Goal: Information Seeking & Learning: Learn about a topic

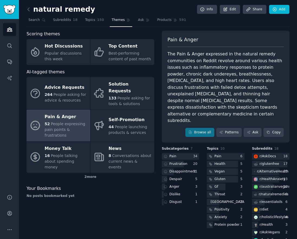
click at [26, 71] on div "natural remedy Info Edit Share Add Search Subreddits 18 Topics 150 Themes Ask P…" at bounding box center [158, 126] width 278 height 252
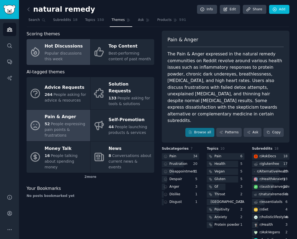
click at [61, 50] on div "Hot Discussions" at bounding box center [66, 46] width 43 height 9
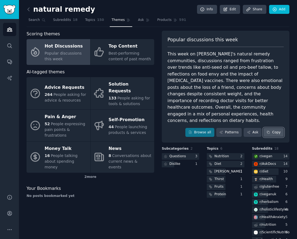
click at [277, 128] on button "Copy" at bounding box center [274, 132] width 20 height 9
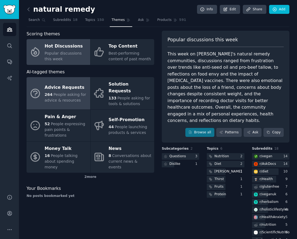
click at [73, 92] on span "People asking for advice & resources" at bounding box center [66, 97] width 42 height 10
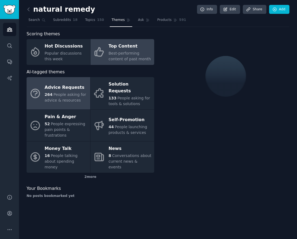
click at [119, 50] on div "Top Content" at bounding box center [130, 46] width 43 height 9
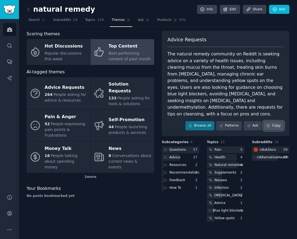
click at [281, 121] on button "Copy" at bounding box center [274, 125] width 20 height 9
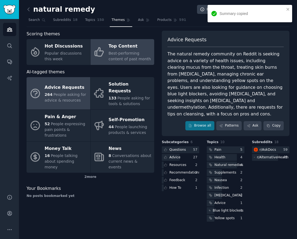
click at [75, 95] on span "People asking for advice & resources" at bounding box center [66, 97] width 42 height 10
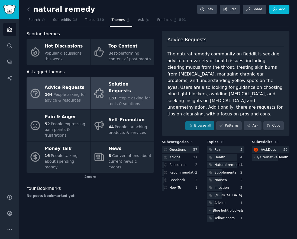
click at [116, 95] on div "133 People asking for tools & solutions" at bounding box center [130, 100] width 43 height 11
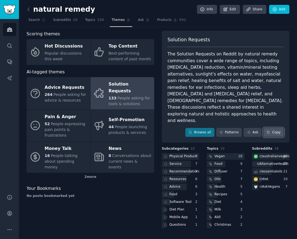
click at [275, 128] on button "Copy" at bounding box center [274, 132] width 20 height 9
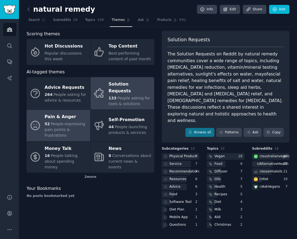
click at [57, 121] on div "52 People expressing pain points & frustrations" at bounding box center [66, 129] width 43 height 17
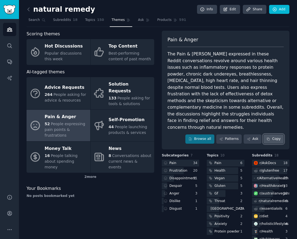
click at [275, 134] on button "Copy" at bounding box center [274, 138] width 20 height 9
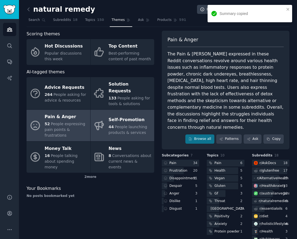
click at [122, 126] on span "People launching products & services" at bounding box center [128, 130] width 39 height 10
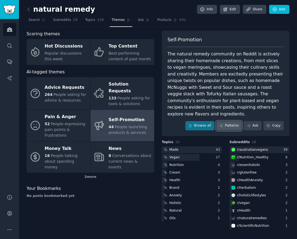
click at [225, 121] on link "Patterns" at bounding box center [229, 125] width 26 height 9
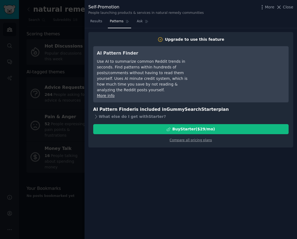
click at [75, 28] on div at bounding box center [148, 119] width 297 height 239
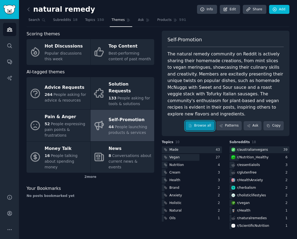
click at [192, 124] on icon at bounding box center [191, 126] width 4 height 4
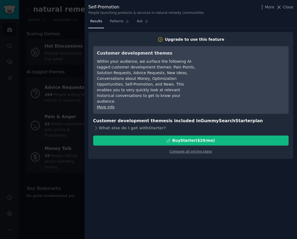
click at [82, 34] on div at bounding box center [148, 119] width 297 height 239
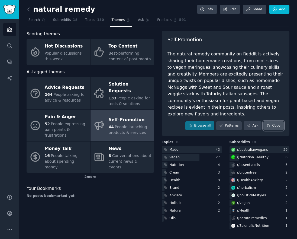
click at [267, 121] on button "Copy" at bounding box center [274, 125] width 20 height 9
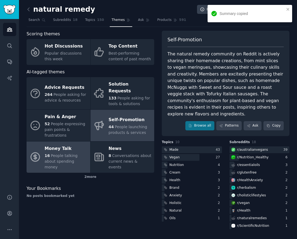
click at [65, 153] on span "People talking about spending money" at bounding box center [61, 161] width 33 height 16
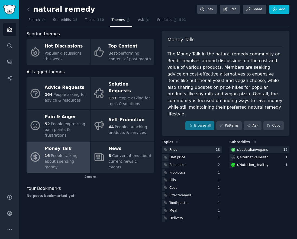
click at [180, 39] on span "Money Talk" at bounding box center [181, 39] width 26 height 7
copy span "Money Talk"
click at [275, 121] on button "Copy" at bounding box center [274, 125] width 20 height 9
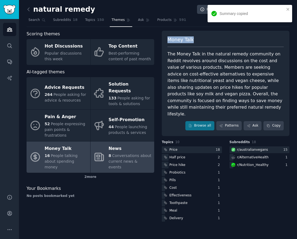
click at [122, 144] on div "News" at bounding box center [130, 148] width 43 height 9
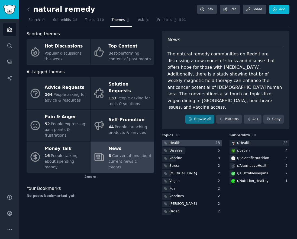
click at [181, 140] on div at bounding box center [192, 143] width 60 height 7
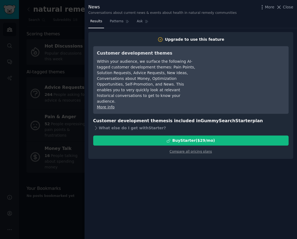
click at [72, 175] on div at bounding box center [148, 119] width 297 height 239
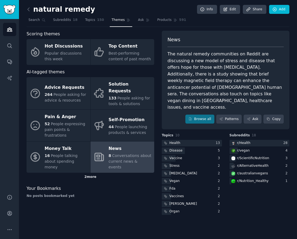
click at [90, 173] on div "2 more" at bounding box center [91, 177] width 128 height 9
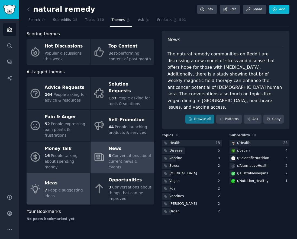
click at [68, 179] on div "Ideas" at bounding box center [66, 183] width 43 height 9
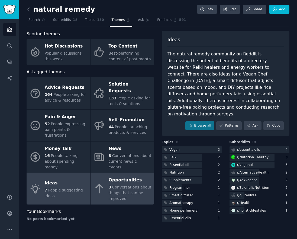
click at [123, 176] on div "Opportunities" at bounding box center [130, 180] width 43 height 9
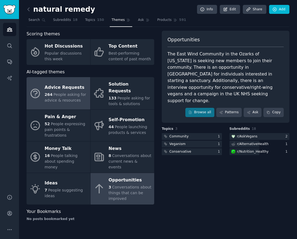
click at [63, 88] on div "Advice Requests" at bounding box center [66, 87] width 43 height 9
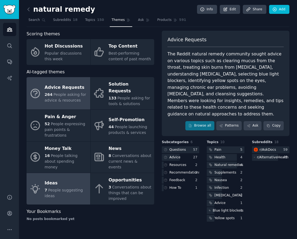
click at [58, 173] on link "Ideas 7 People suggesting ideas" at bounding box center [59, 188] width 64 height 31
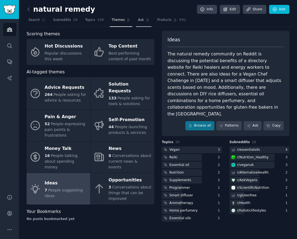
click at [139, 24] on link "Ask" at bounding box center [143, 21] width 15 height 11
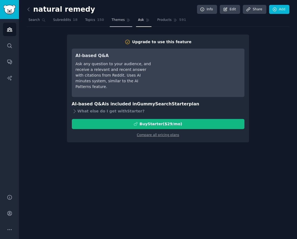
click at [123, 19] on link "Themes" at bounding box center [121, 21] width 23 height 11
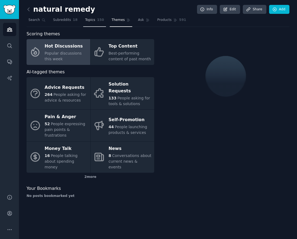
click at [100, 16] on link "Topics 150" at bounding box center [94, 21] width 23 height 11
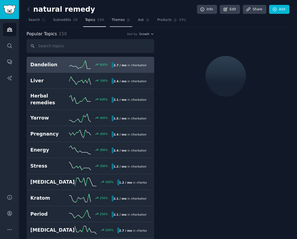
click at [115, 19] on span "Themes" at bounding box center [118, 20] width 13 height 5
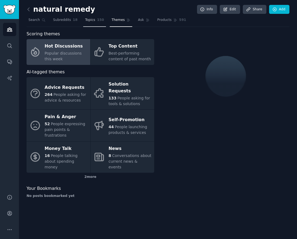
click at [98, 20] on span "150" at bounding box center [100, 20] width 7 height 5
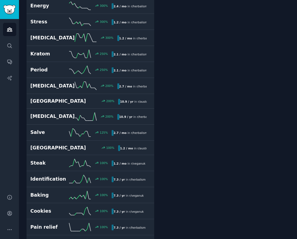
scroll to position [242, 0]
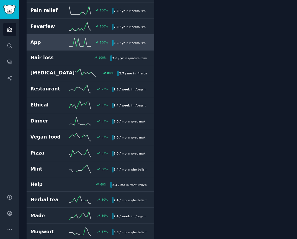
click at [82, 39] on icon at bounding box center [80, 42] width 22 height 8
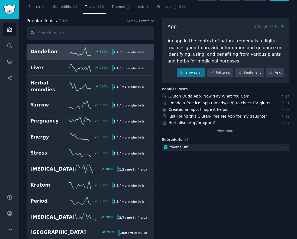
scroll to position [11, 0]
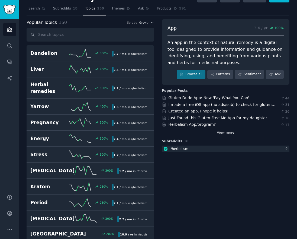
click at [222, 133] on link "View more" at bounding box center [226, 132] width 18 height 5
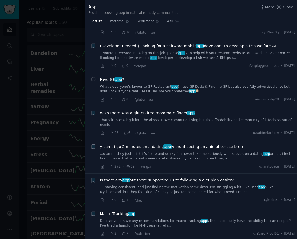
scroll to position [345, 0]
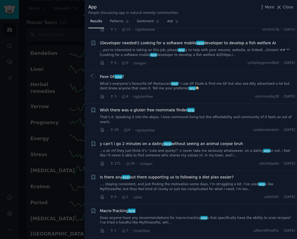
click at [60, 72] on div at bounding box center [148, 119] width 297 height 239
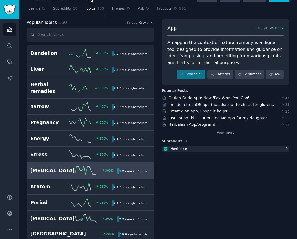
click at [58, 162] on link "[MEDICAL_DATA] 300 % 1.2 / mo in r/ herbalism" at bounding box center [91, 170] width 128 height 16
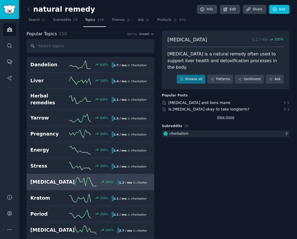
click at [217, 115] on link "View more" at bounding box center [226, 117] width 18 height 5
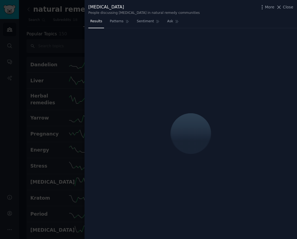
click at [76, 39] on div at bounding box center [148, 119] width 297 height 239
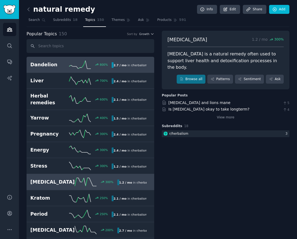
click at [56, 60] on link "Dandelion 800 % 2.7 / mo in r/ herbalism 800% increase in mentions recently" at bounding box center [91, 65] width 128 height 16
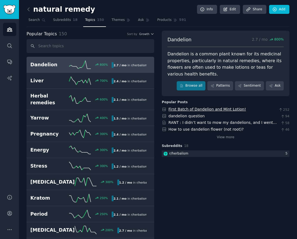
click at [184, 107] on link "First Batch of Dandelion and Mint Lotion!" at bounding box center [208, 109] width 78 height 4
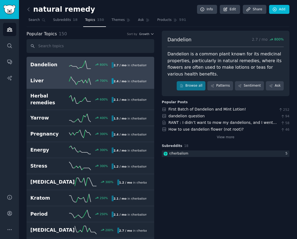
scroll to position [2, 0]
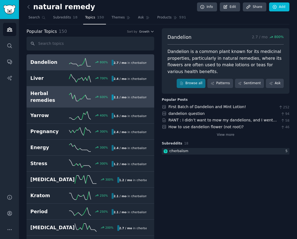
click at [66, 97] on h2 "Herbal remedies" at bounding box center [49, 96] width 39 height 13
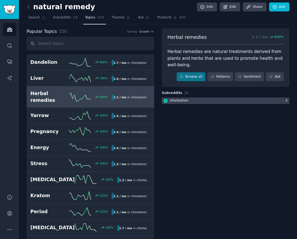
click at [183, 98] on div "r/ herbalism" at bounding box center [179, 100] width 19 height 5
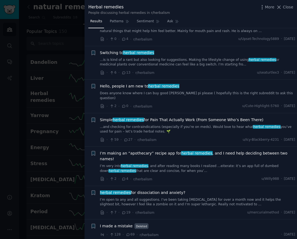
scroll to position [25, 0]
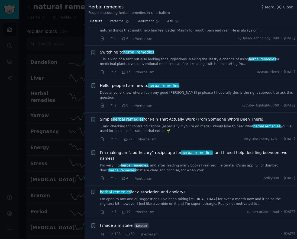
click at [166, 124] on link "...and checking for contraindications (especially if you’re on meds). Would lov…" at bounding box center [198, 128] width 196 height 9
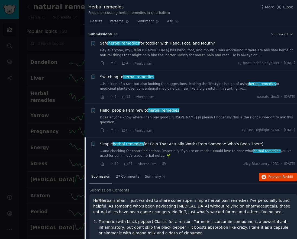
click at [77, 42] on div at bounding box center [148, 119] width 297 height 239
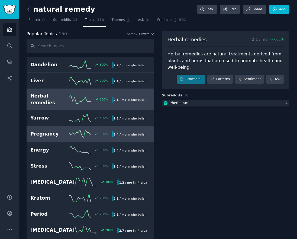
click at [67, 130] on h2 "Pregnancy" at bounding box center [49, 133] width 39 height 7
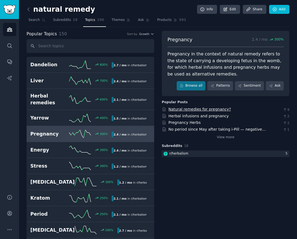
click at [186, 108] on link "Natural remedies for pregnancy?" at bounding box center [200, 109] width 63 height 4
